Goal: Task Accomplishment & Management: Use online tool/utility

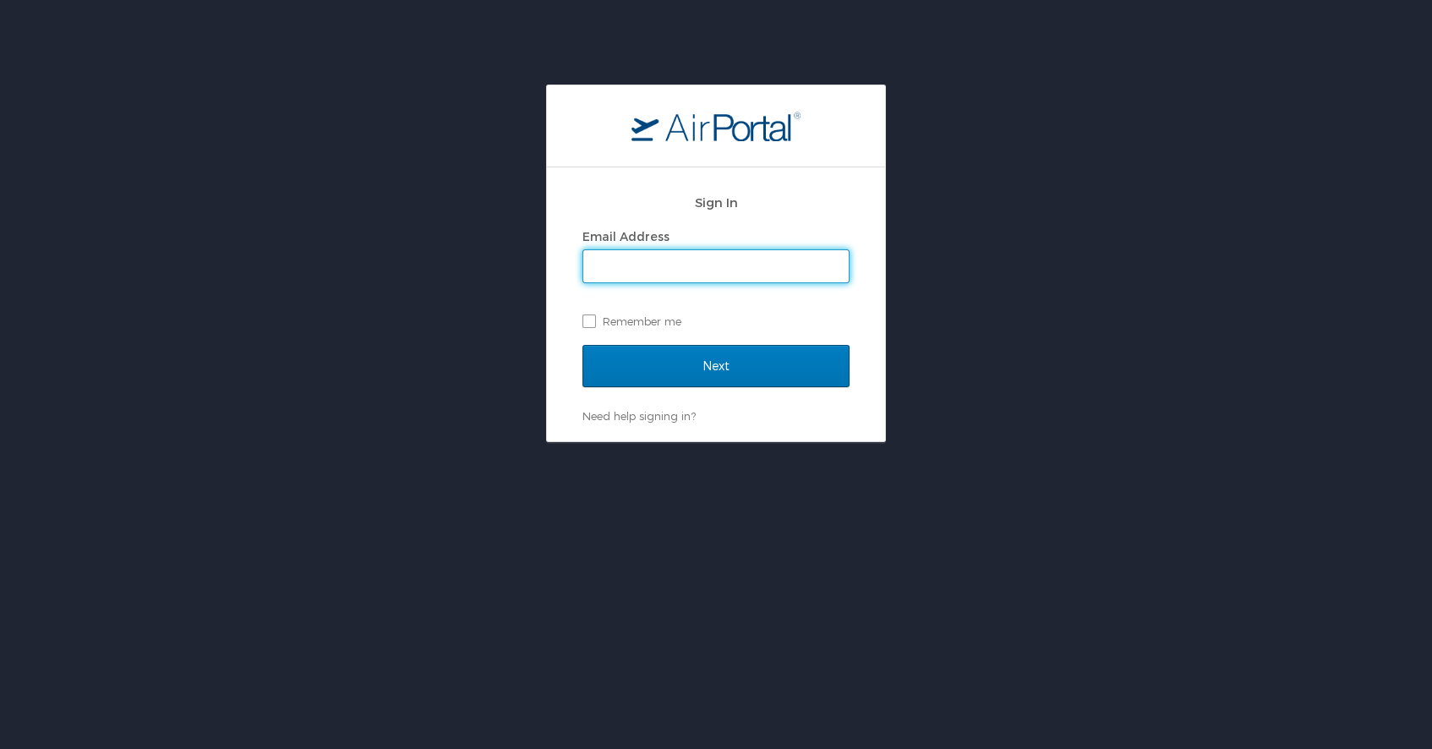
click at [647, 275] on input "Email Address" at bounding box center [715, 266] width 265 height 32
type input "etoth10@kent.edu"
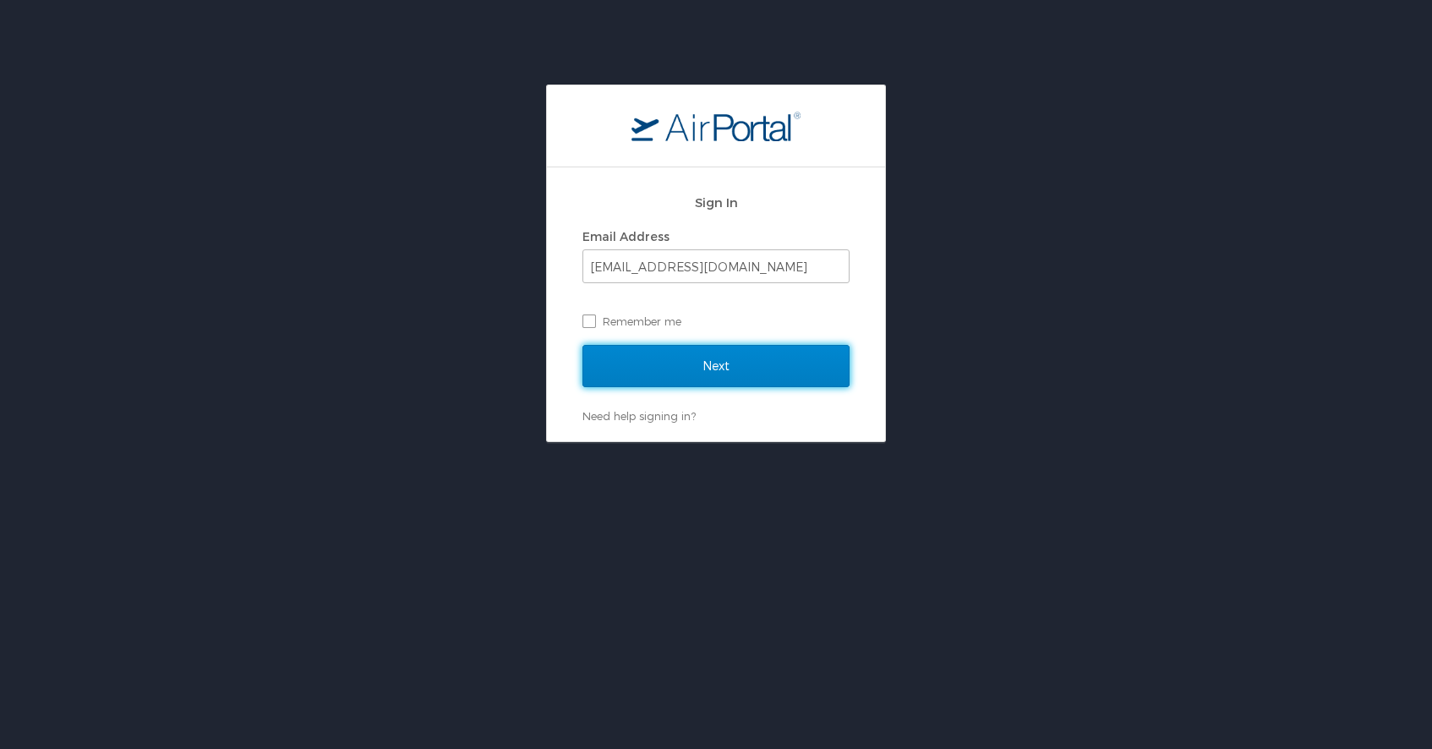
click at [715, 363] on input "Next" at bounding box center [715, 366] width 267 height 42
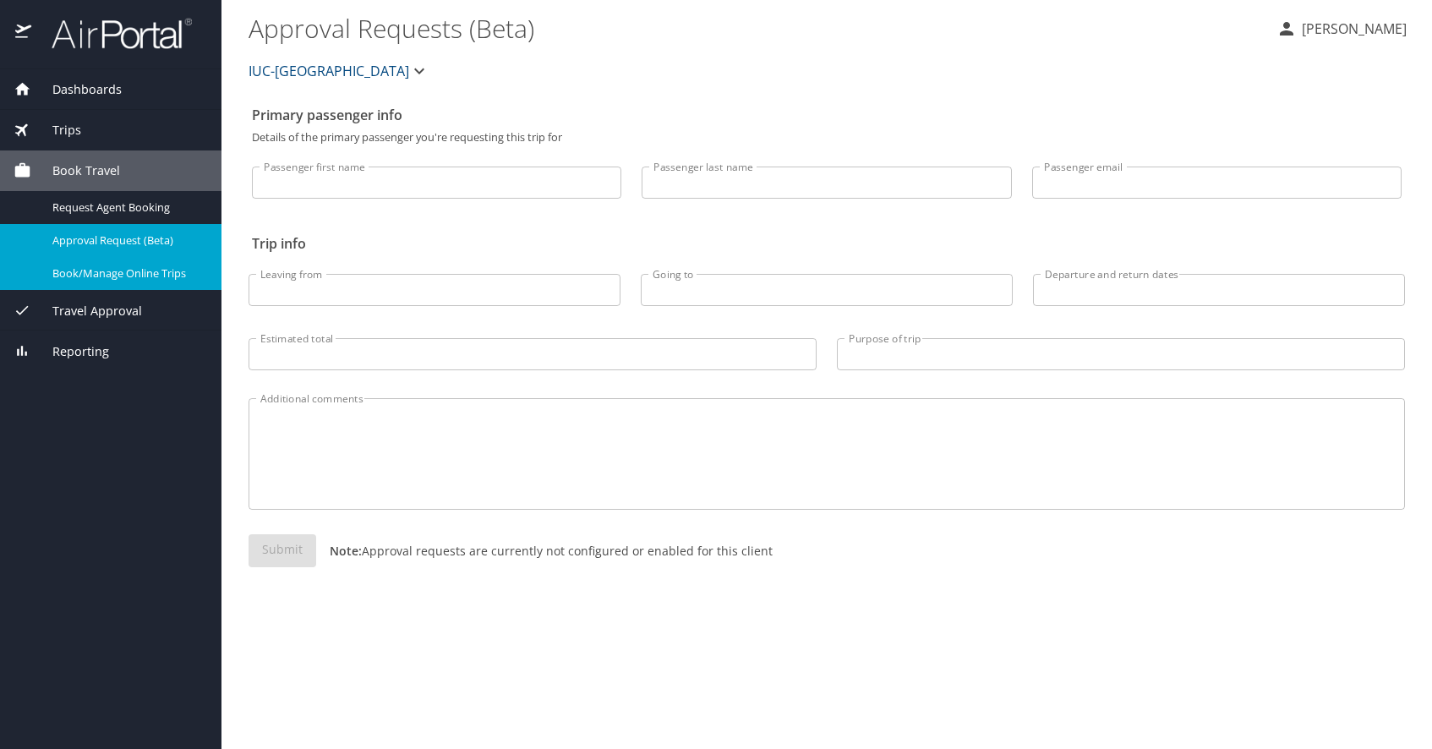
click at [106, 279] on span "Book/Manage Online Trips" at bounding box center [126, 273] width 149 height 16
